Goal: Contribute content

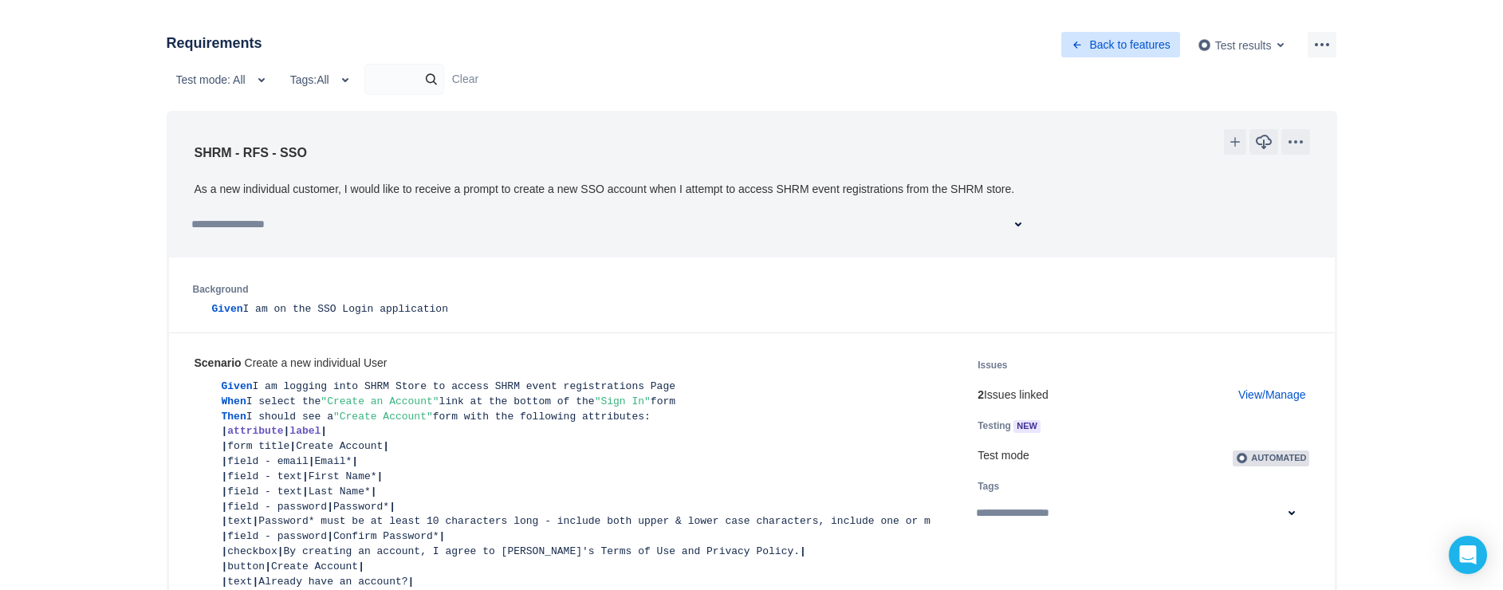
click at [1071, 40] on span "back icon" at bounding box center [1077, 44] width 13 height 13
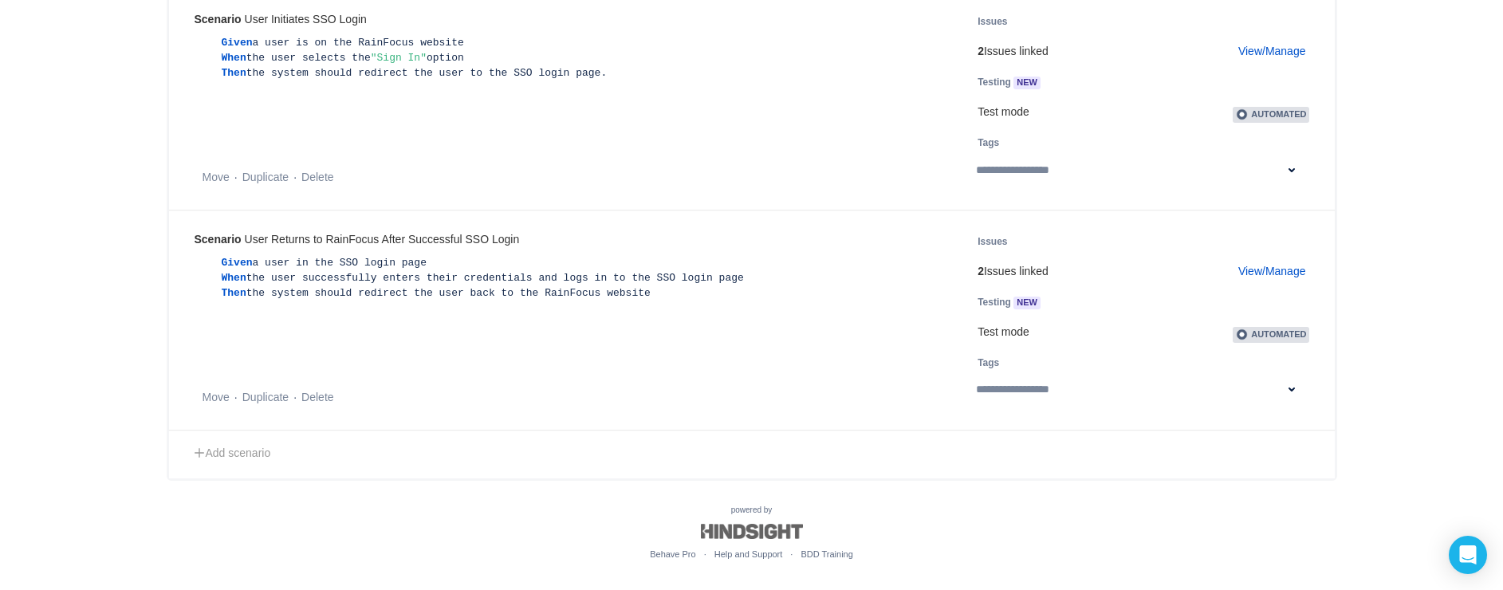
scroll to position [3281, 0]
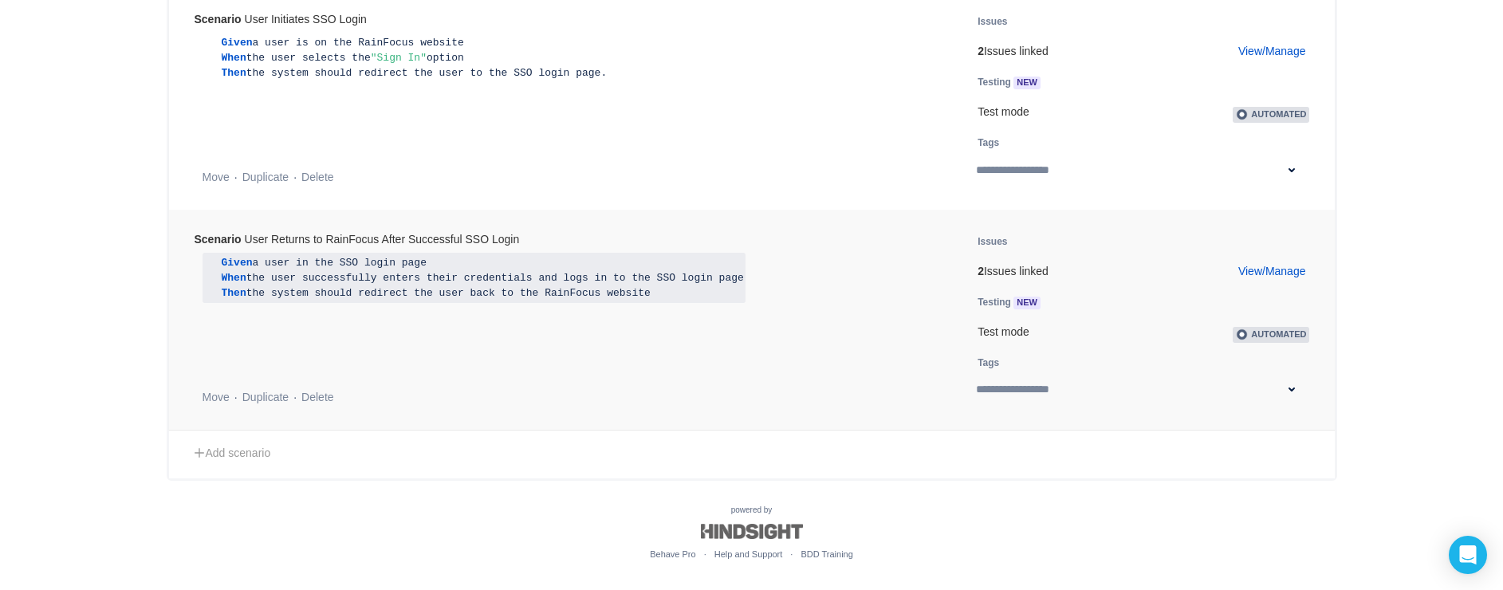
click at [584, 281] on span "the user successfully enters their credentials and logs in to the SSO login page" at bounding box center [495, 278] width 498 height 12
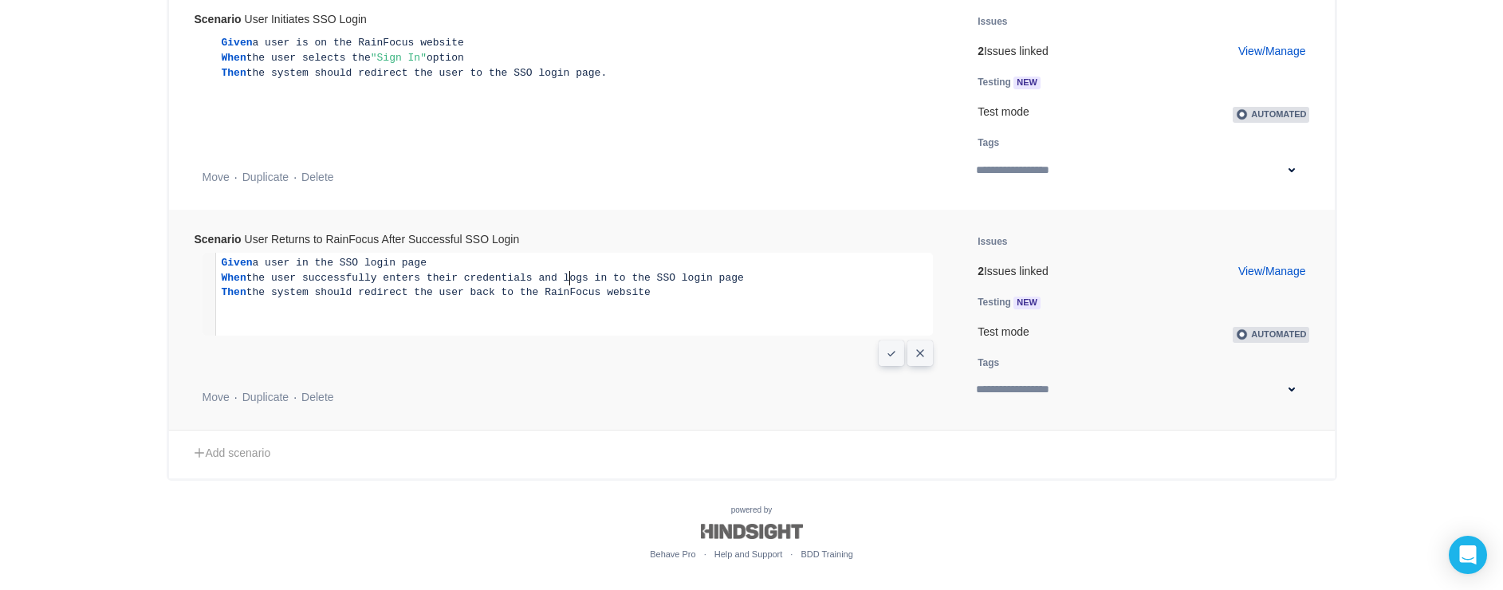
click at [568, 282] on span "When the user successfully enters their credentials and logs in to the SSO logi…" at bounding box center [483, 278] width 522 height 12
click at [573, 282] on span "When the user successfully enters their credentials and login to the SSO login …" at bounding box center [477, 278] width 510 height 12
type textarea "**"
click at [922, 360] on span "Cancel" at bounding box center [920, 353] width 13 height 13
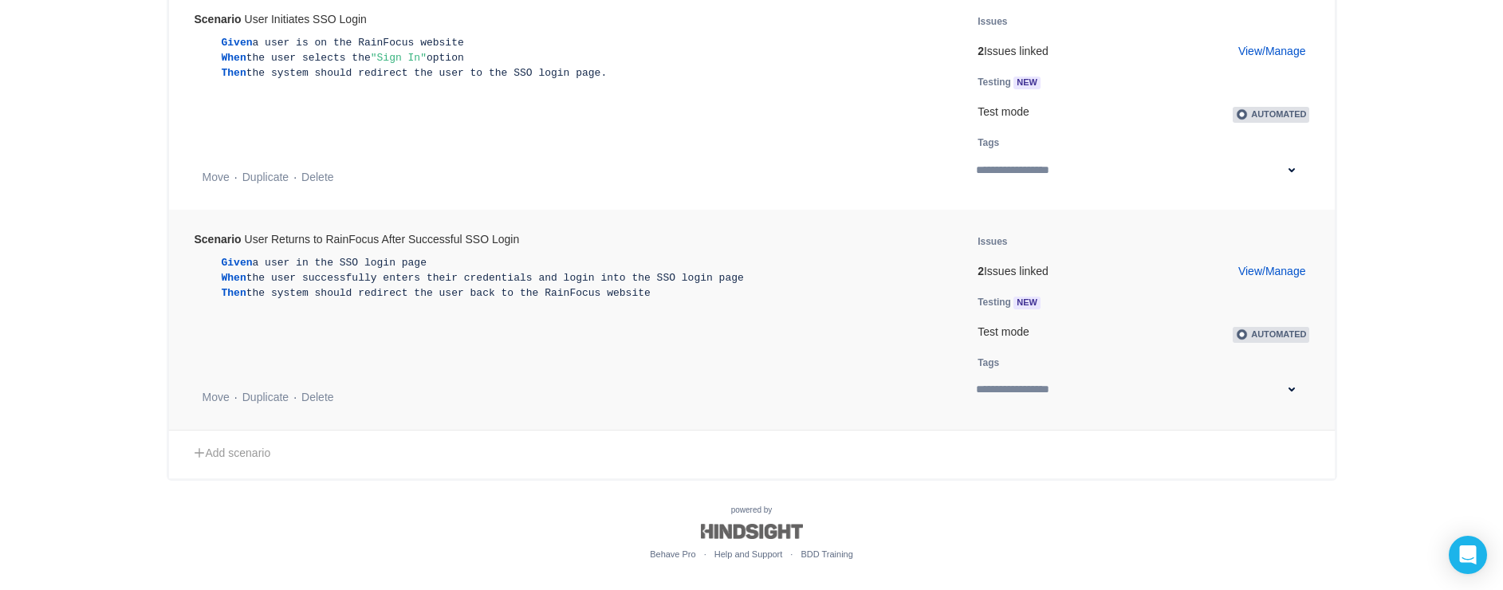
click at [811, 297] on div "Given a user in the SSO login page When the user successfully enters their cred…" at bounding box center [568, 278] width 731 height 50
click at [721, 283] on div "Given a user in the SSO login page When the user successfully enters their cred…" at bounding box center [568, 278] width 731 height 50
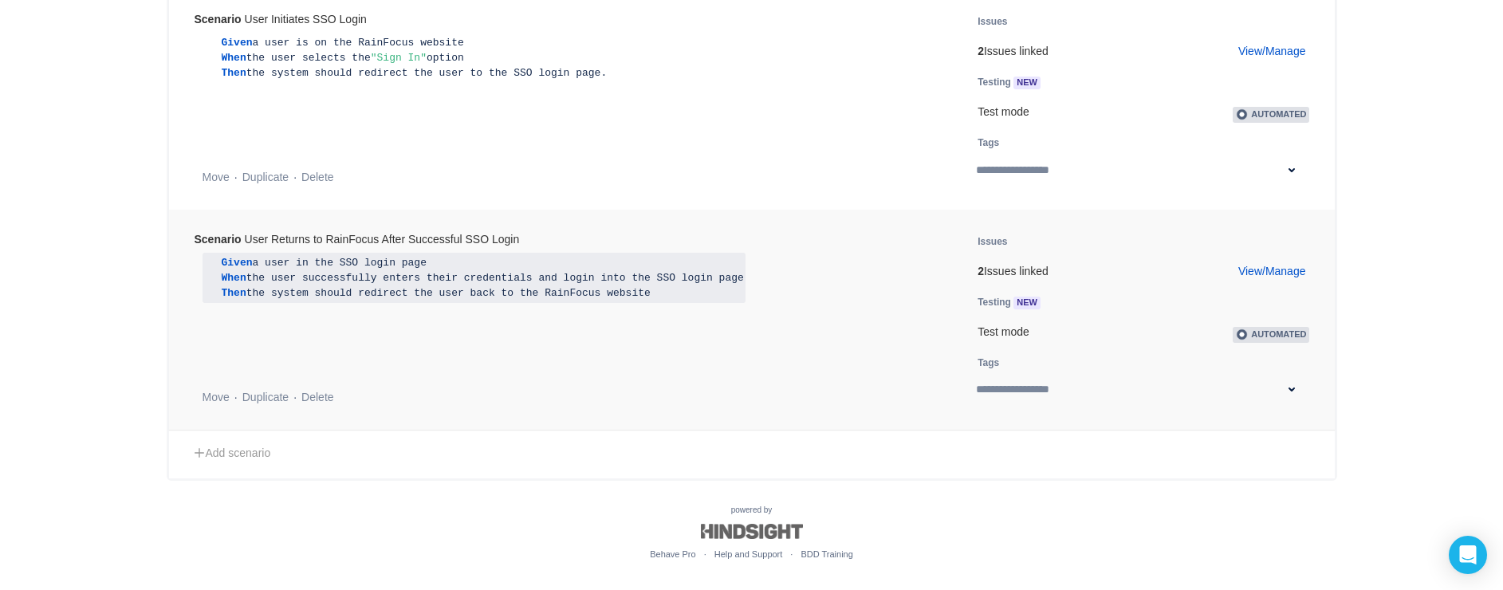
click at [652, 283] on span "the user successfully enters their credentials and login into the SSO login page" at bounding box center [495, 278] width 498 height 12
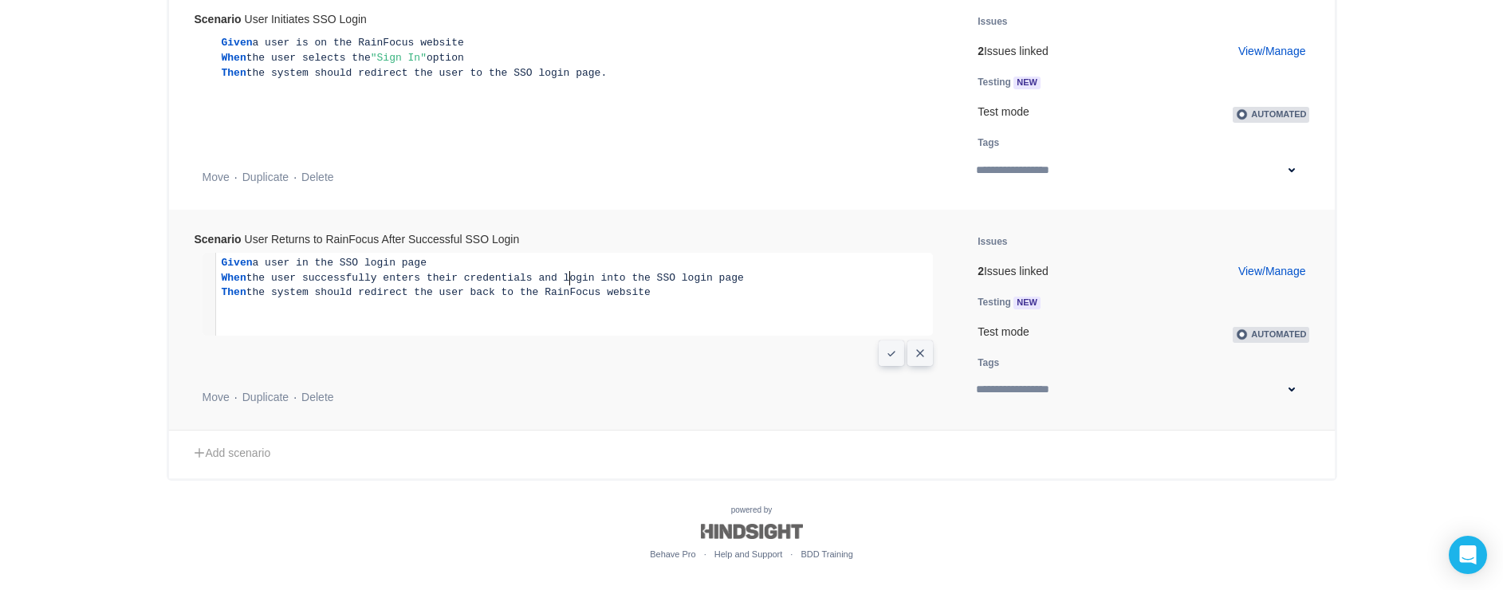
click at [567, 281] on span "When the user successfully enters their credentials and login into the SSO logi…" at bounding box center [483, 278] width 522 height 12
type textarea "****"
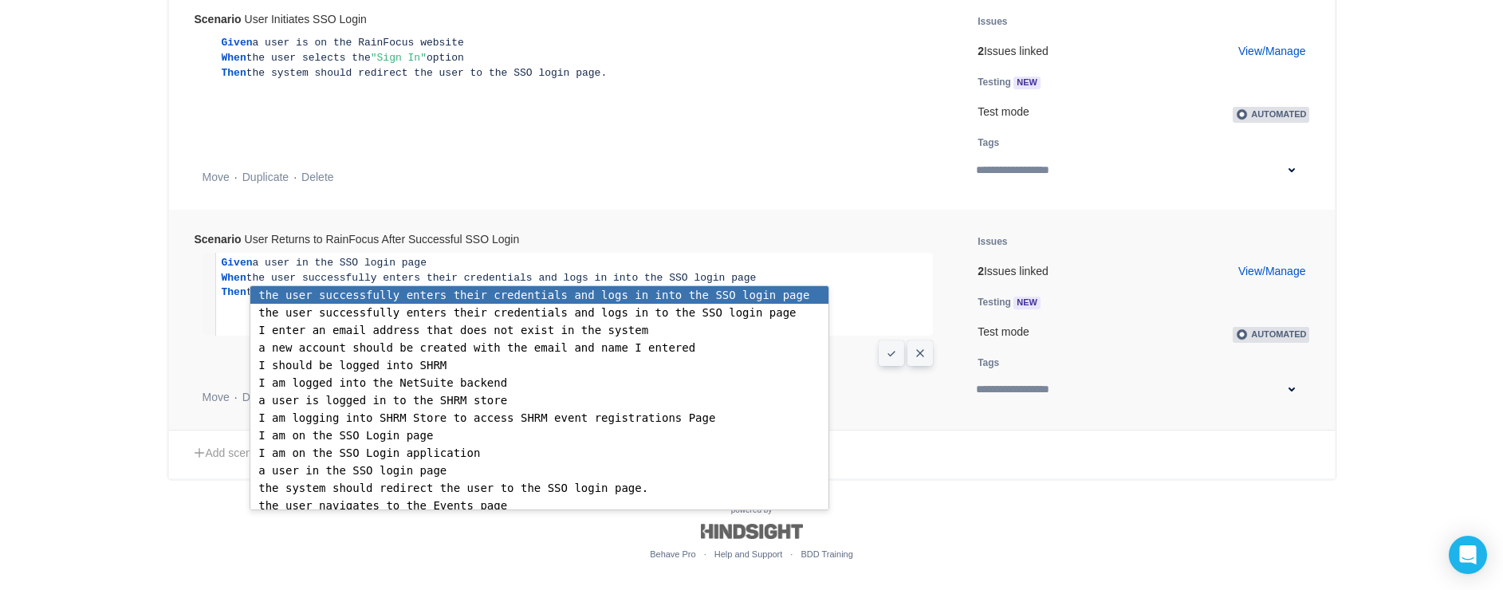
click at [597, 284] on span "When the user successfully enters their credentials and logs in into the SSO lo…" at bounding box center [489, 278] width 535 height 12
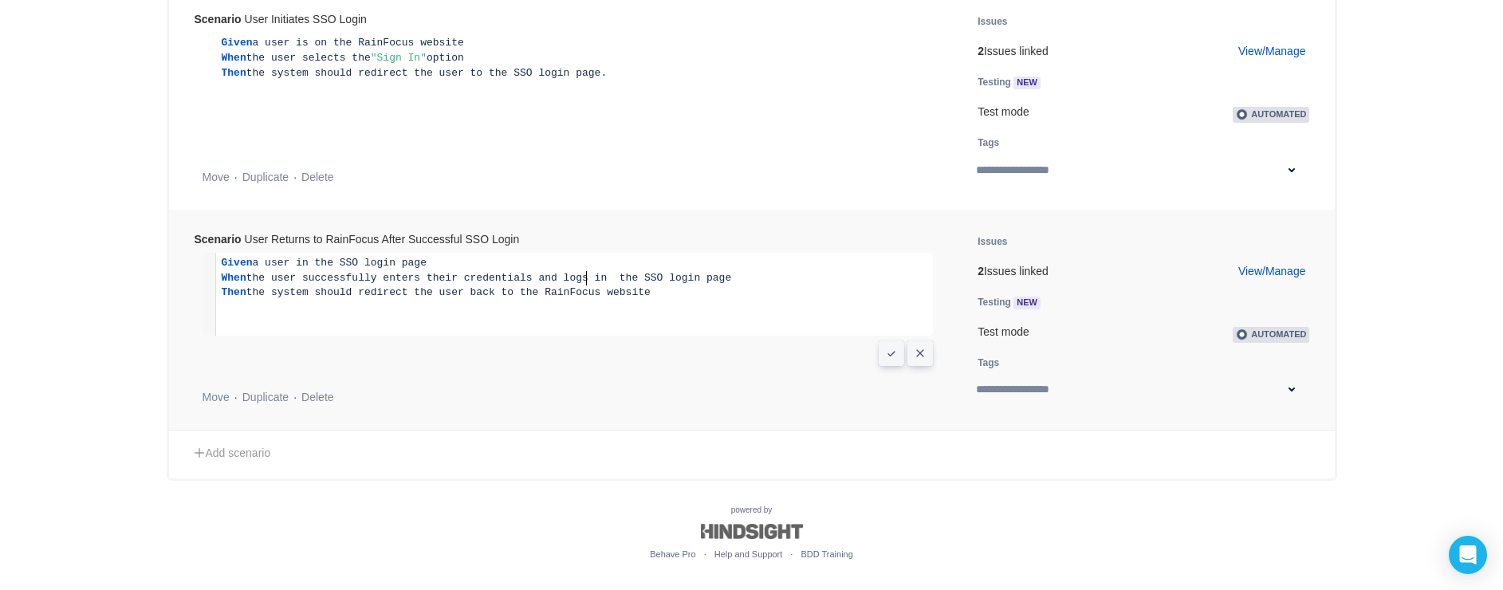
type textarea "**"
click at [885, 353] on span "Confirm" at bounding box center [891, 353] width 13 height 13
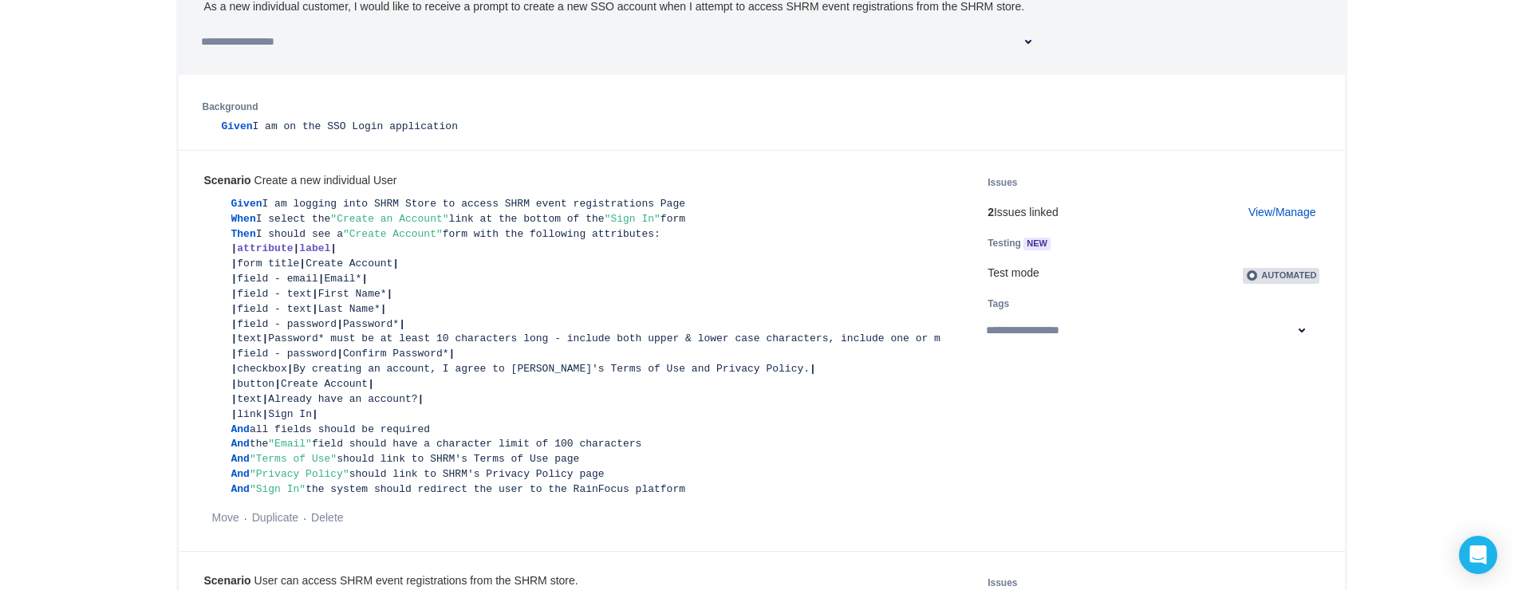
scroll to position [0, 0]
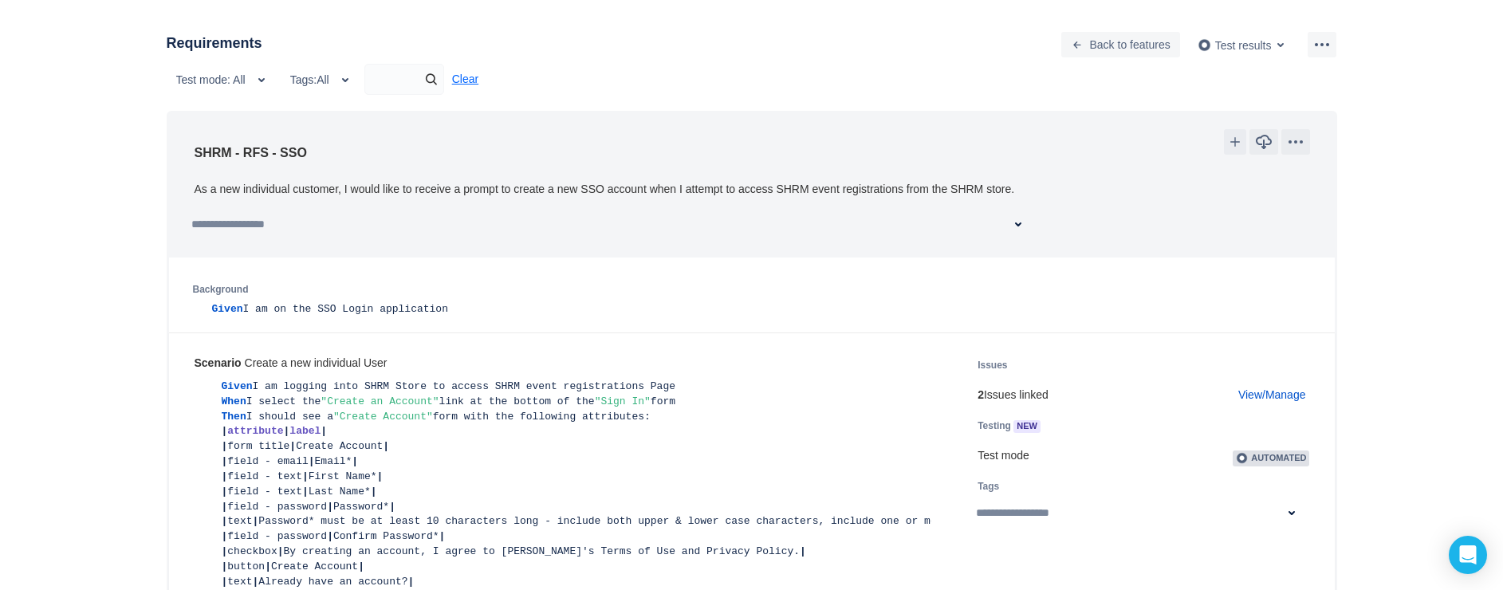
click at [467, 81] on link "Clear" at bounding box center [465, 79] width 26 height 13
click at [1136, 39] on span "Back to features" at bounding box center [1130, 45] width 81 height 26
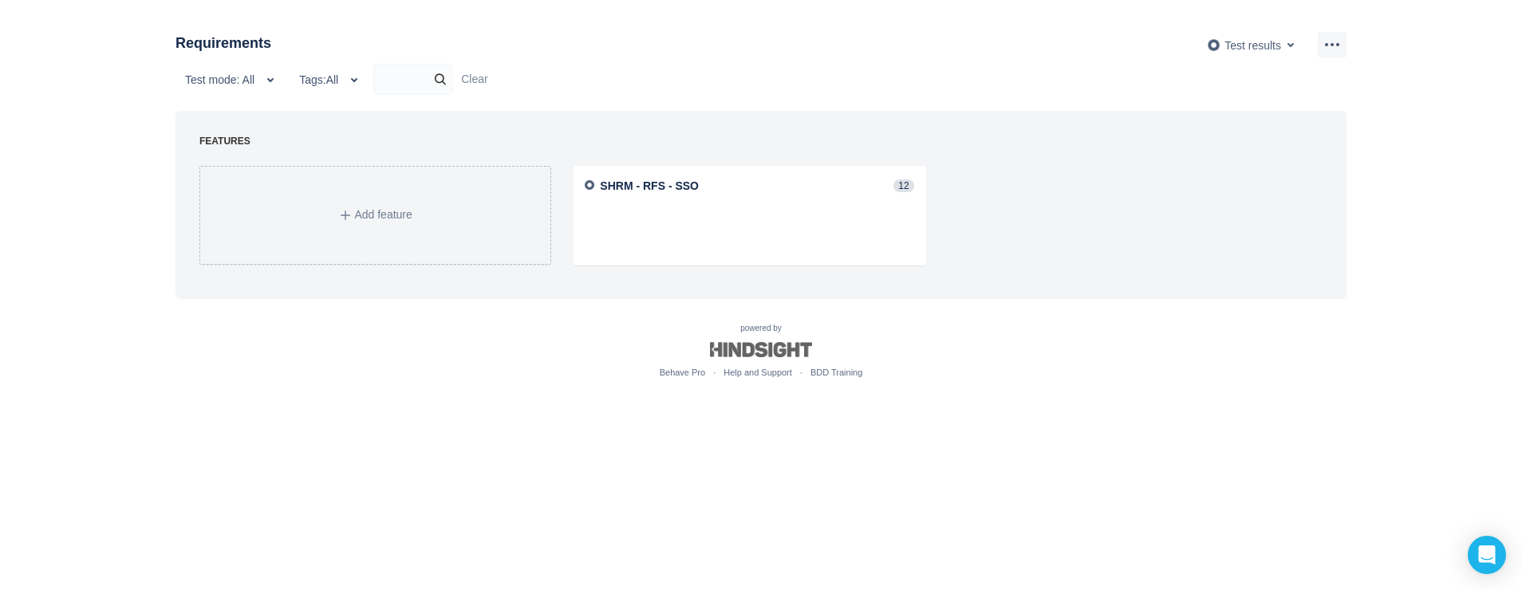
click at [1125, 411] on body "Requirements Test results Test mode: All Tags: All Clear FEATURES Add feature S…" at bounding box center [761, 295] width 1522 height 590
